Goal: Find specific page/section: Find specific page/section

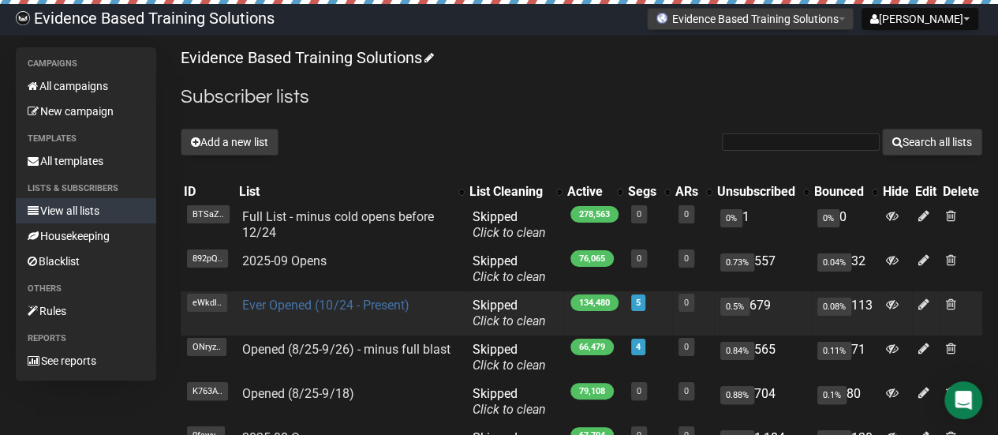
click at [314, 302] on link "Ever Opened (10/24 - Present)" at bounding box center [325, 305] width 167 height 15
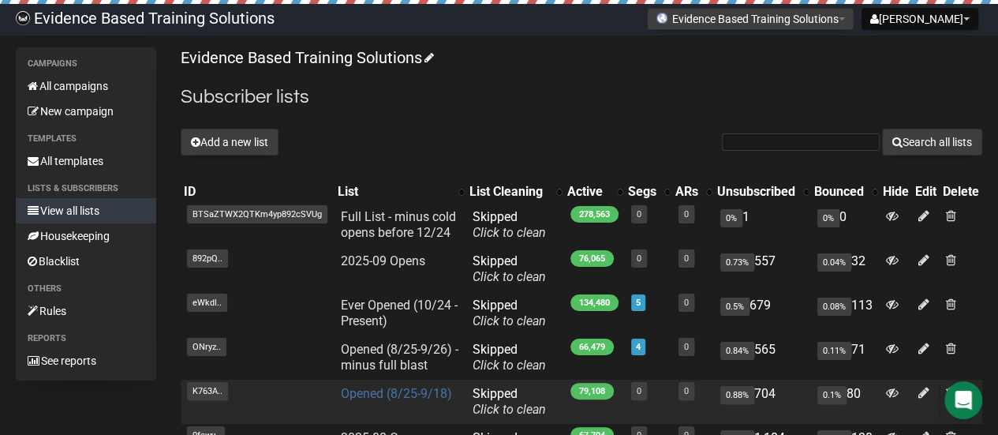
click at [373, 395] on link "Opened (8/25-9/18)" at bounding box center [395, 393] width 111 height 15
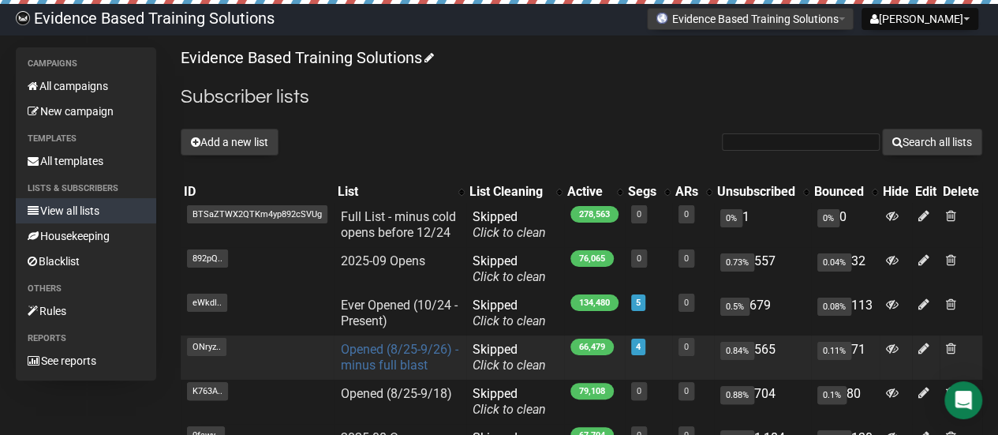
click at [383, 358] on link "Opened (8/25-9/26) - minus full blast" at bounding box center [399, 357] width 118 height 31
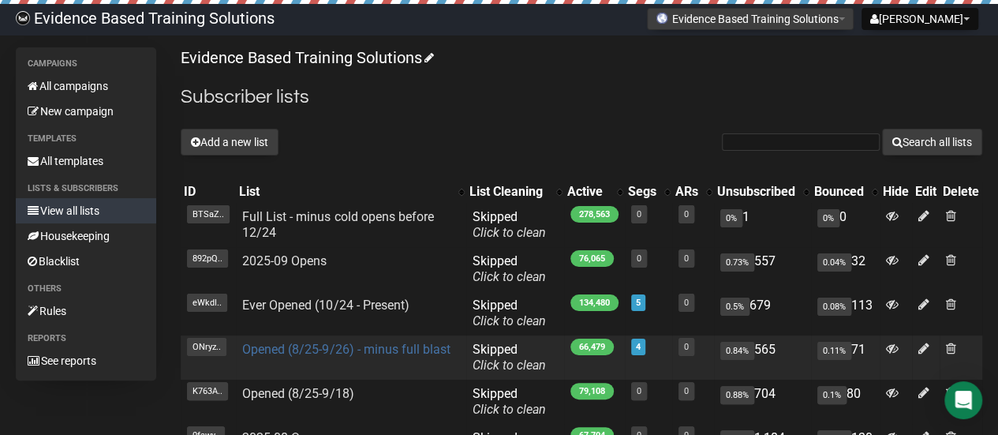
click at [327, 348] on link "Opened (8/25-9/26) - minus full blast" at bounding box center [346, 349] width 208 height 15
click at [279, 345] on link "Opened (8/25-9/26) - minus full blast" at bounding box center [346, 349] width 208 height 15
click at [313, 348] on link "Opened (8/25-9/26) - minus full blast" at bounding box center [346, 349] width 208 height 15
